Goal: Find specific page/section: Find specific page/section

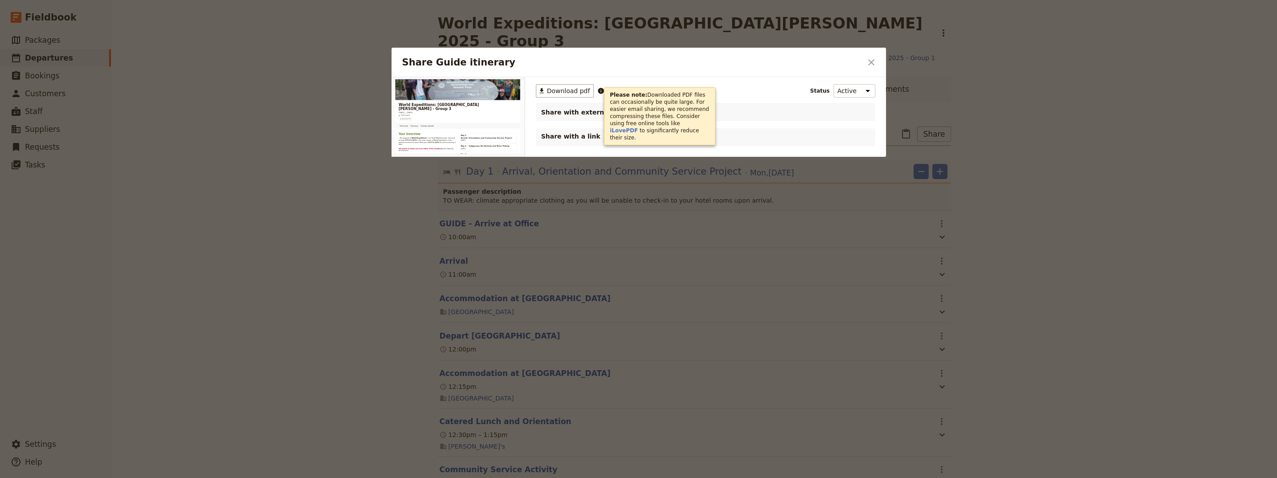
click at [866, 61] on icon "Close dialog" at bounding box center [871, 62] width 11 height 11
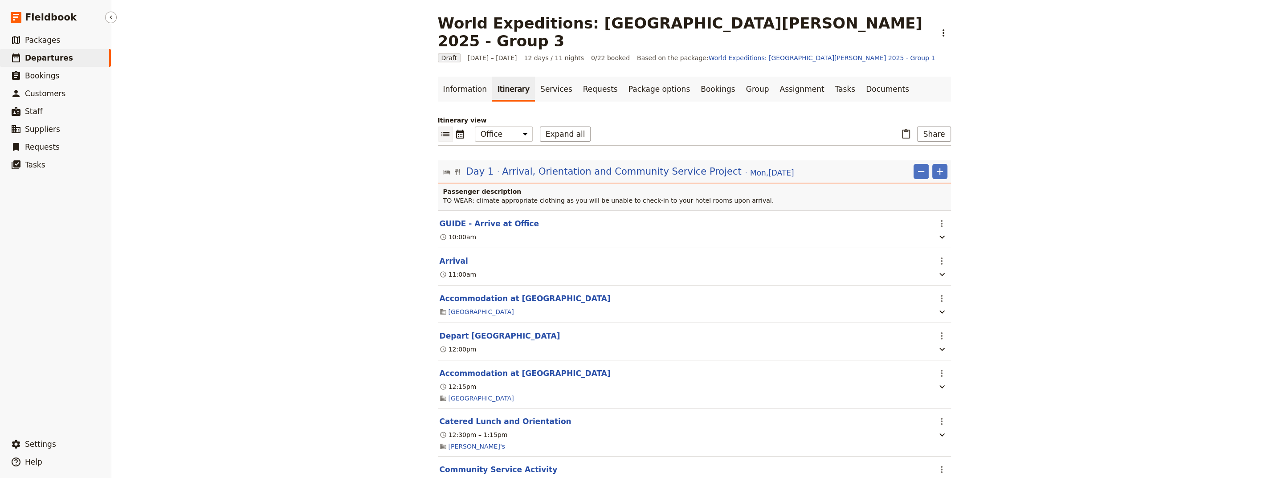
click at [41, 63] on span "Departures" at bounding box center [49, 58] width 48 height 11
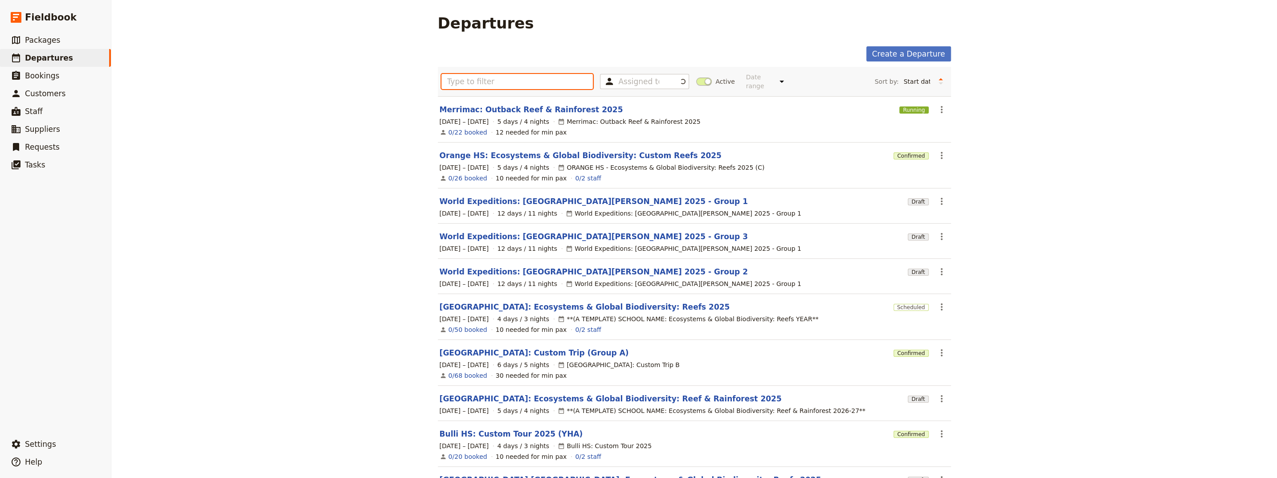
click at [460, 76] on input "text" at bounding box center [517, 81] width 152 height 15
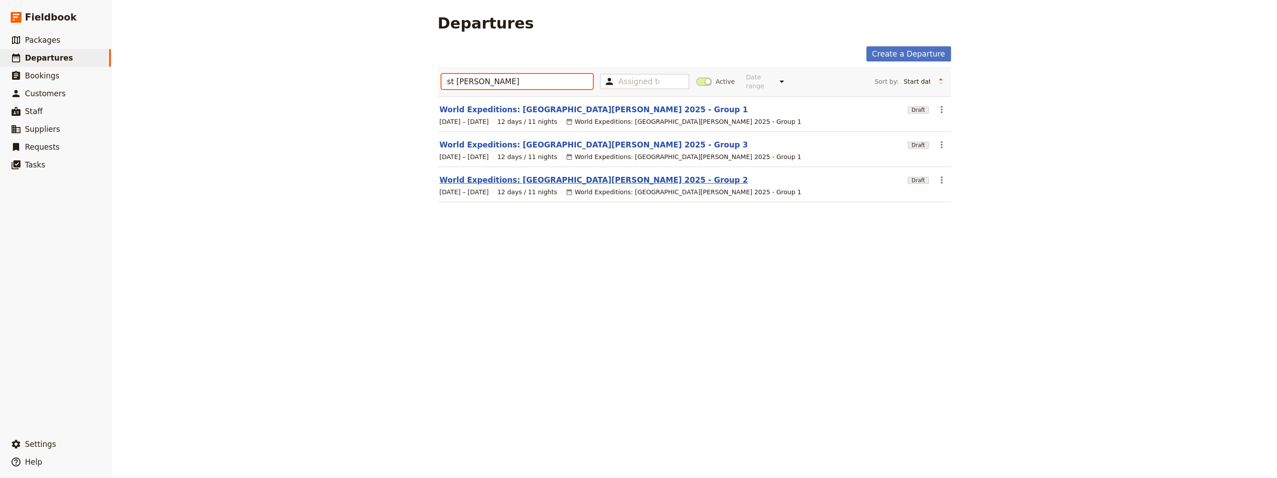
type input "st [PERSON_NAME]"
click at [552, 176] on link "World Expeditions: [GEOGRAPHIC_DATA][PERSON_NAME] 2025 - Group 2" at bounding box center [594, 180] width 308 height 11
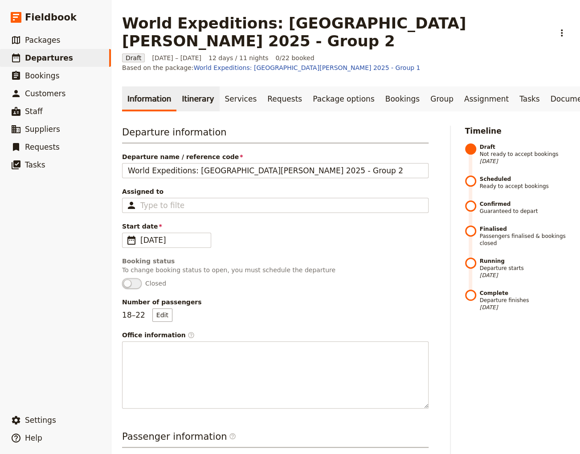
click at [193, 86] on link "Itinerary" at bounding box center [197, 98] width 43 height 25
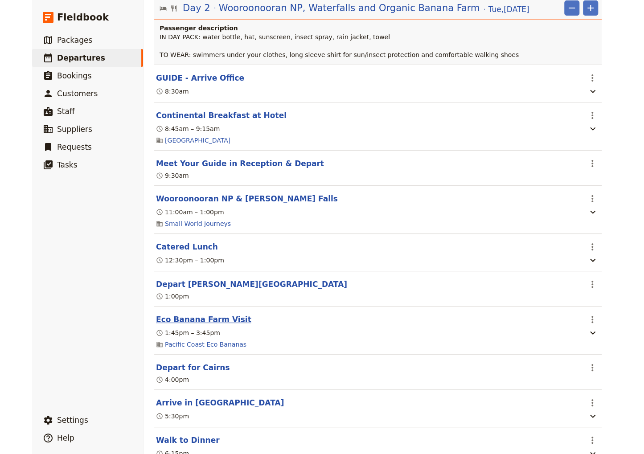
scroll to position [902, 0]
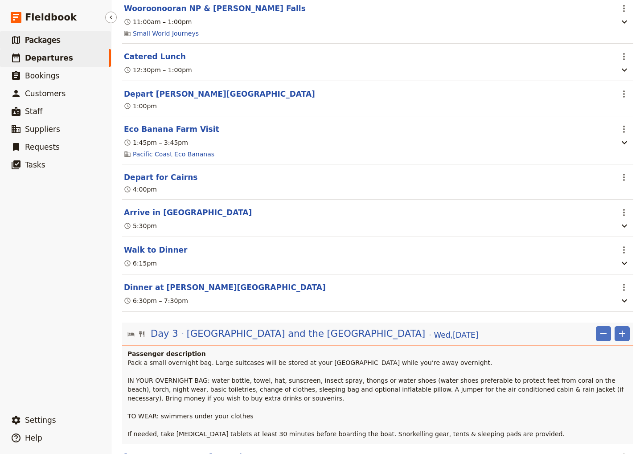
click at [44, 44] on span "Packages" at bounding box center [42, 40] width 35 height 9
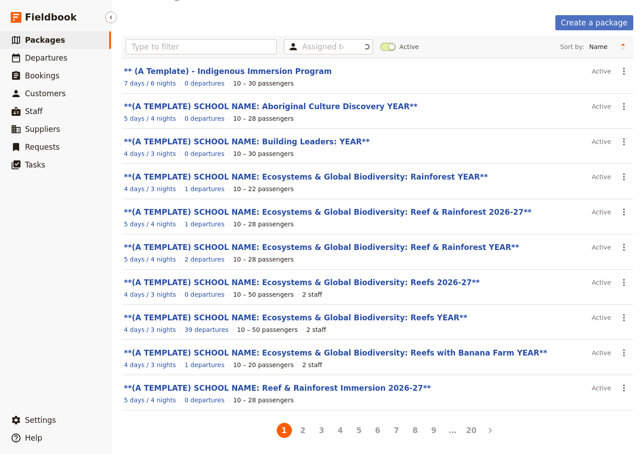
scroll to position [30, 0]
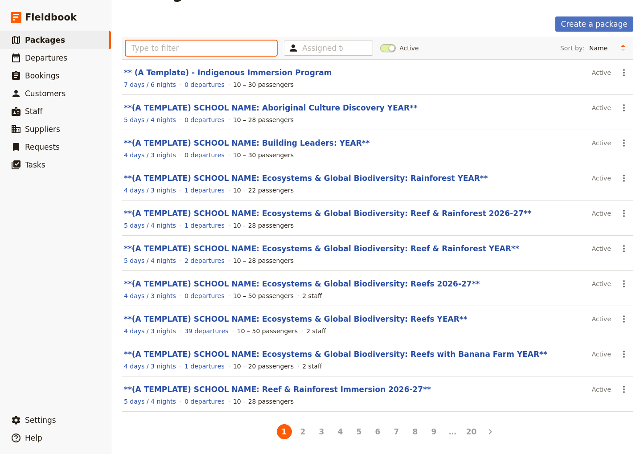
click at [175, 50] on input "text" at bounding box center [201, 48] width 151 height 15
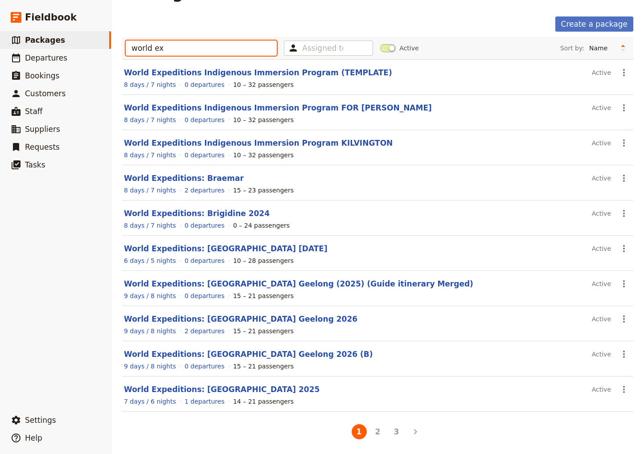
drag, startPoint x: 162, startPoint y: 50, endPoint x: 81, endPoint y: 50, distance: 81.1
click at [126, 50] on input "world ex" at bounding box center [201, 48] width 151 height 15
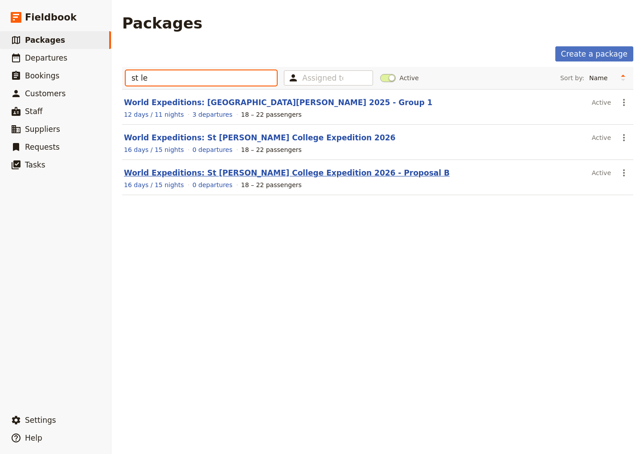
type input "st le"
click at [233, 176] on link "World Expeditions: St [PERSON_NAME] College Expedition 2026 - Proposal B" at bounding box center [287, 172] width 326 height 9
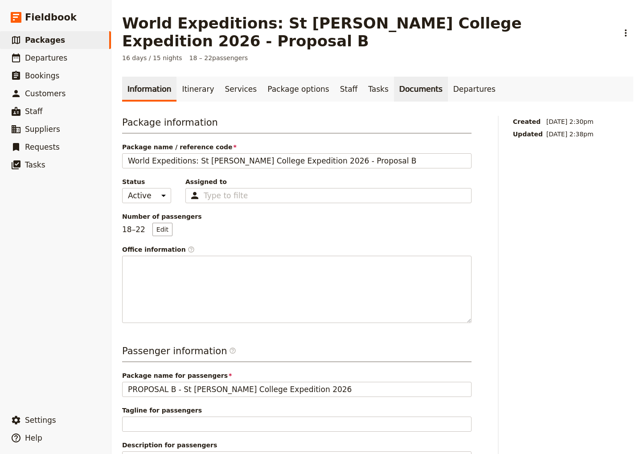
click at [394, 77] on link "Documents" at bounding box center [421, 89] width 54 height 25
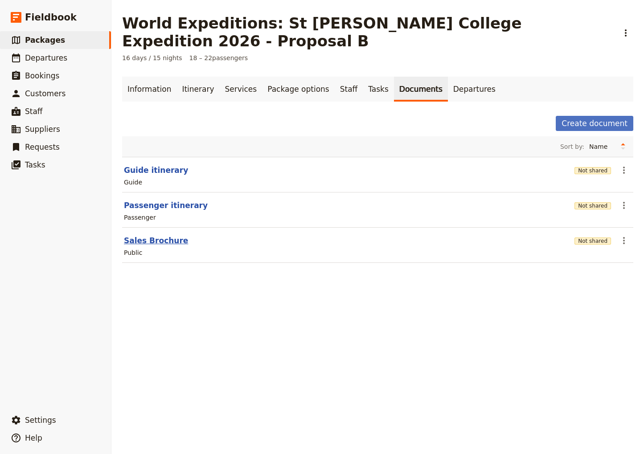
click at [148, 235] on button "Sales Brochure" at bounding box center [156, 240] width 64 height 11
select select "DEFAULT"
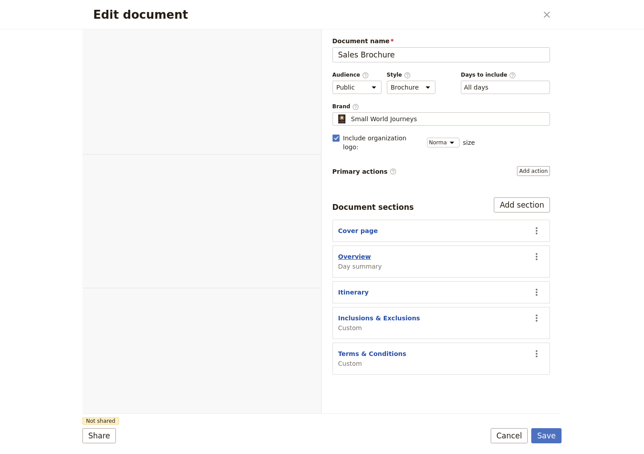
click at [355, 252] on button "Overview" at bounding box center [354, 256] width 33 height 9
select select "DAY_SUMMARY"
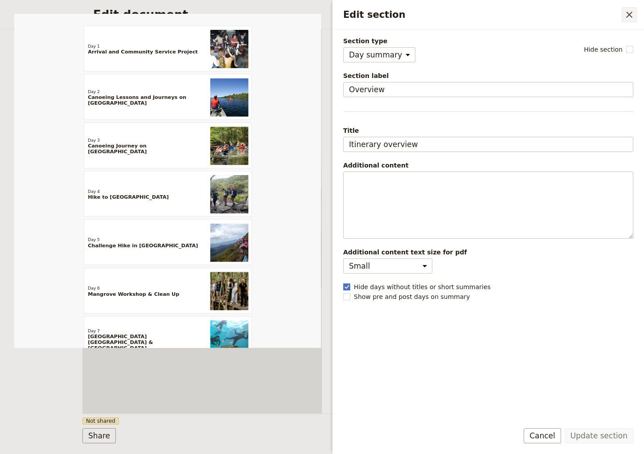
click at [627, 12] on icon "Close drawer" at bounding box center [629, 15] width 6 height 6
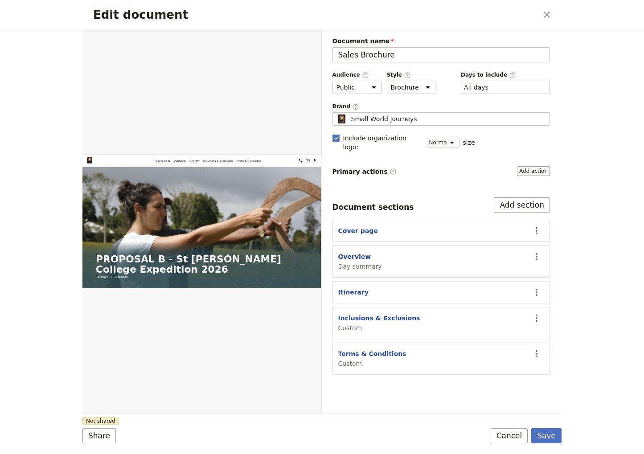
click at [375, 314] on button "Inclusions & Exclusions" at bounding box center [379, 318] width 82 height 9
select select "CUSTOM"
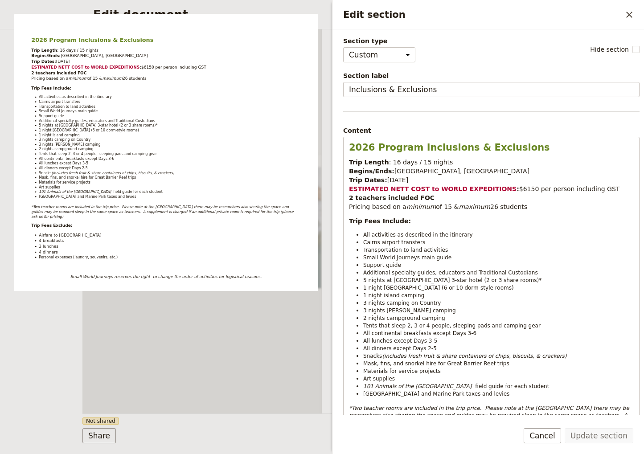
drag, startPoint x: 628, startPoint y: 11, endPoint x: 621, endPoint y: 13, distance: 6.6
click at [628, 9] on icon "Close drawer" at bounding box center [629, 14] width 11 height 11
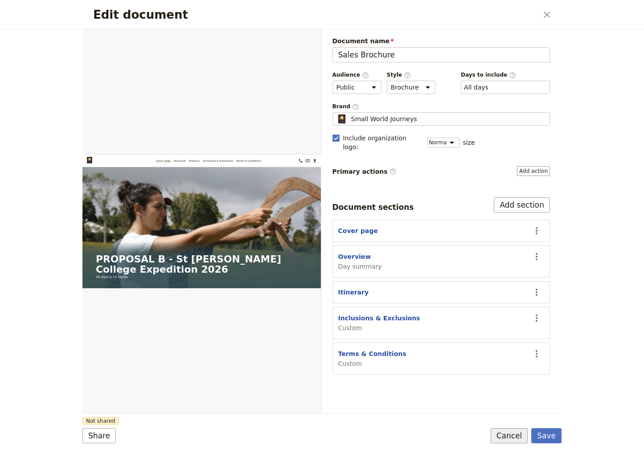
click at [515, 437] on button "Cancel" at bounding box center [508, 435] width 37 height 15
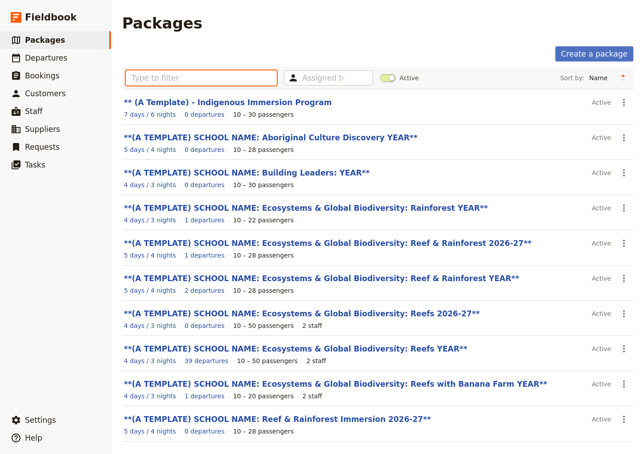
click at [165, 78] on input "text" at bounding box center [201, 77] width 151 height 15
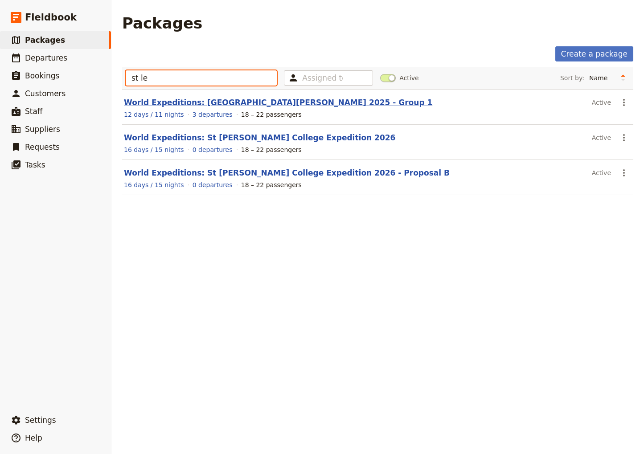
type input "st le"
click at [209, 104] on link "World Expeditions: [GEOGRAPHIC_DATA][PERSON_NAME] 2025 - Group 1" at bounding box center [278, 102] width 308 height 9
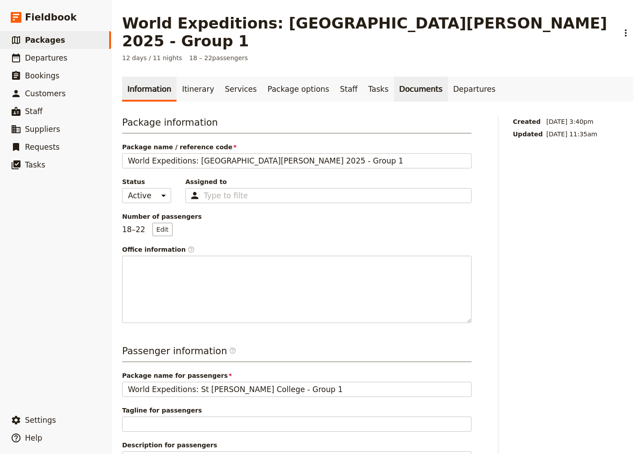
click at [394, 77] on link "Documents" at bounding box center [421, 89] width 54 height 25
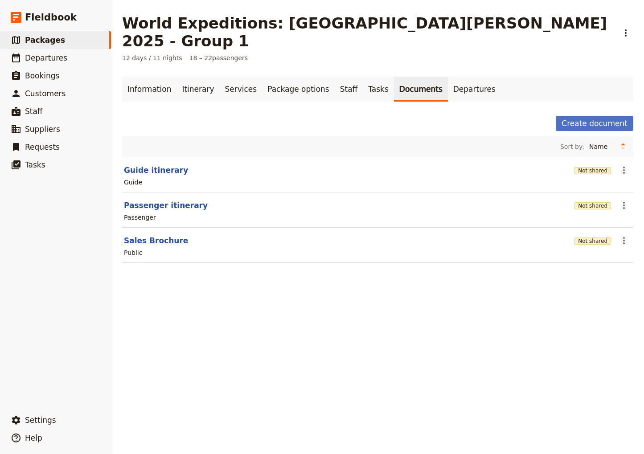
click at [143, 235] on button "Sales Brochure" at bounding box center [156, 240] width 64 height 11
select select "DEFAULT"
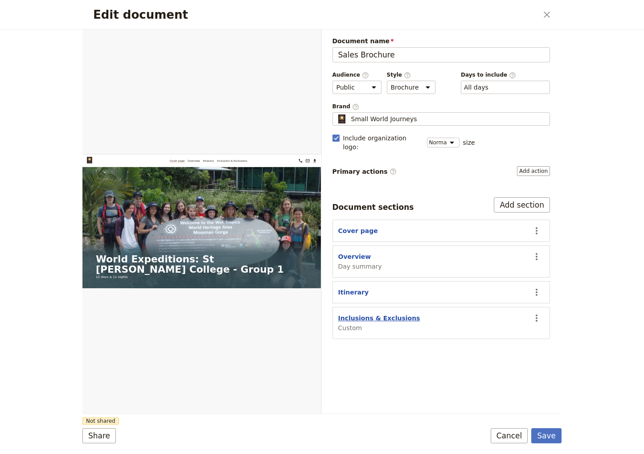
click at [363, 314] on button "Inclusions & Exclusions" at bounding box center [379, 318] width 82 height 9
select select "CUSTOM"
